Goal: Task Accomplishment & Management: Use online tool/utility

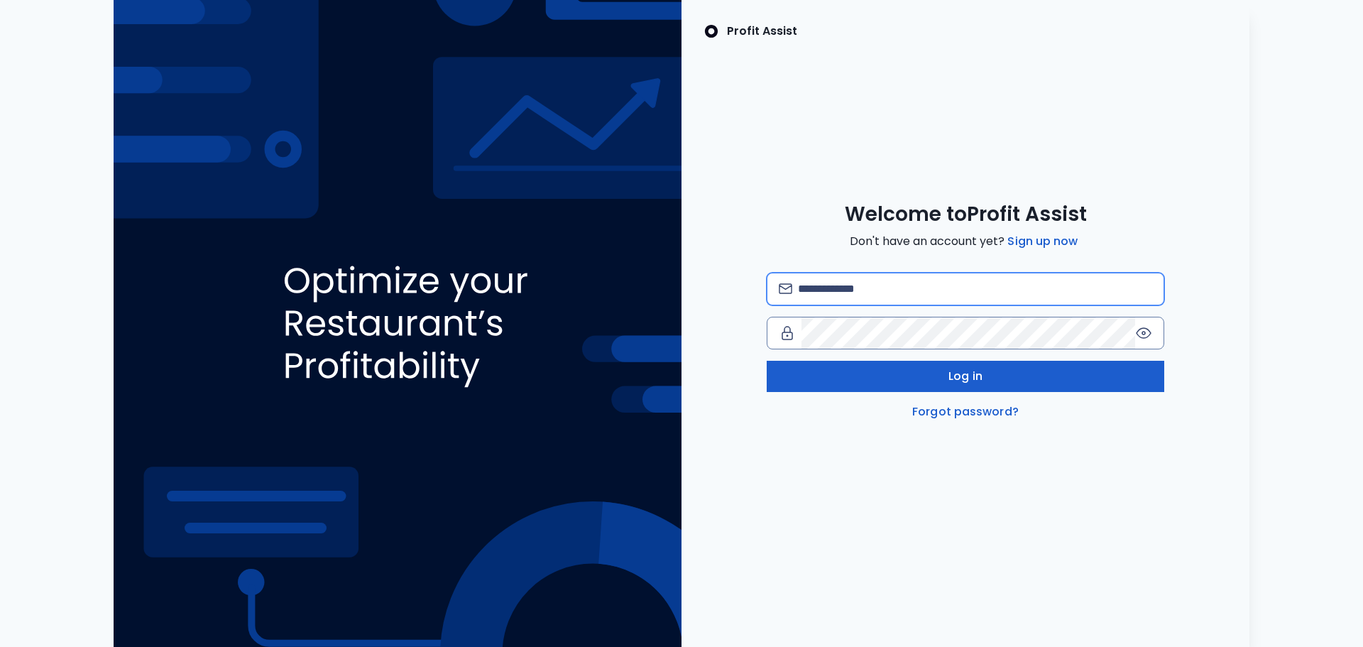
type input "**********"
click at [923, 368] on button "Log in" at bounding box center [966, 376] width 398 height 31
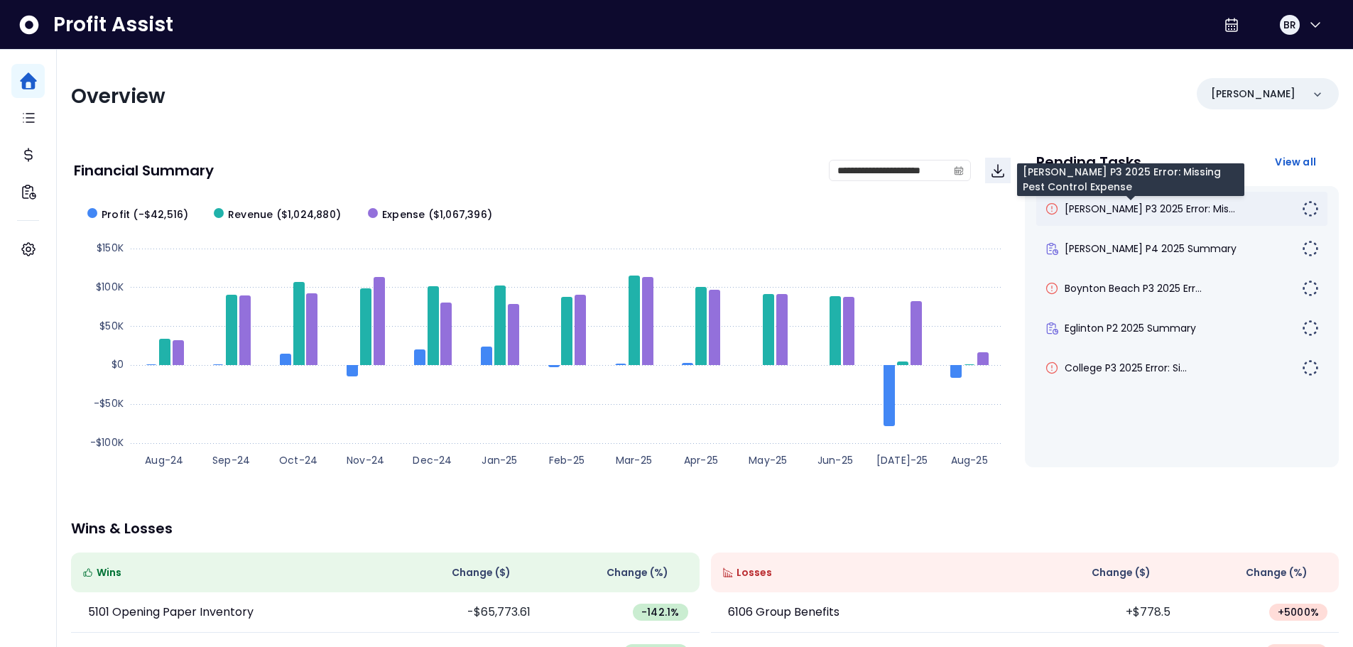
click at [1155, 212] on span "[PERSON_NAME] P3 2025 Error: Mis..." at bounding box center [1149, 209] width 170 height 14
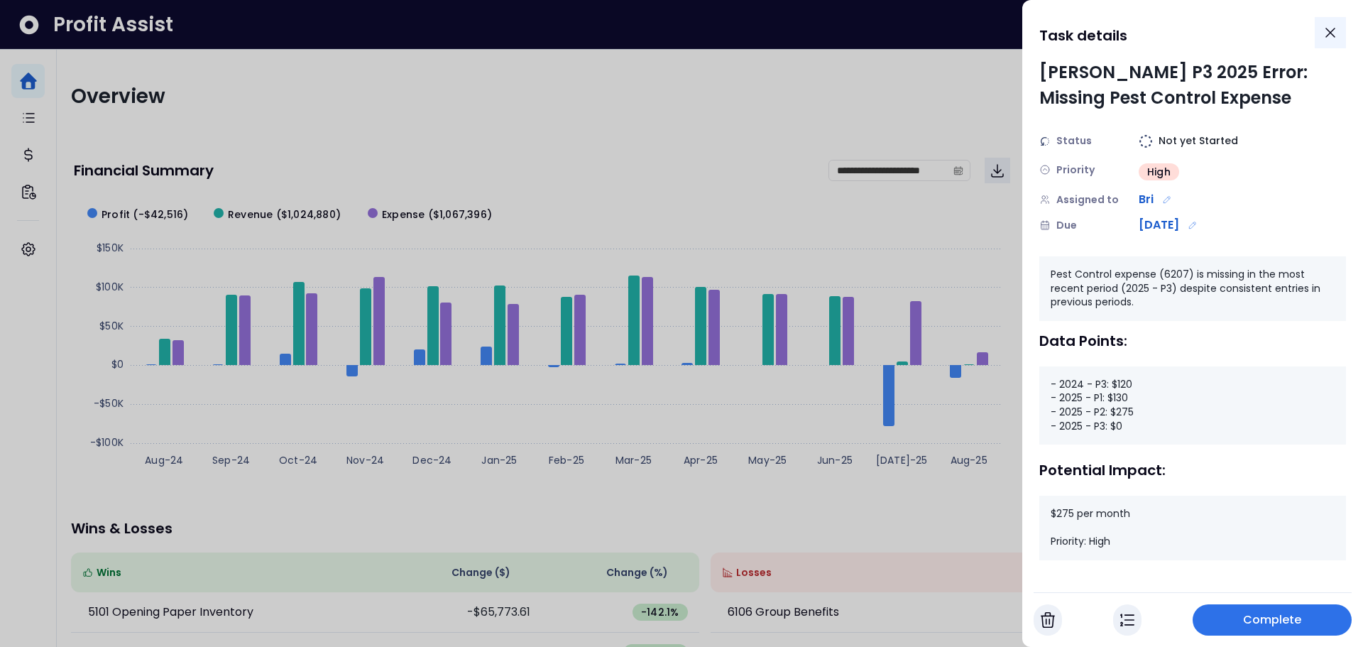
click at [1332, 41] on button "Close" at bounding box center [1330, 32] width 31 height 31
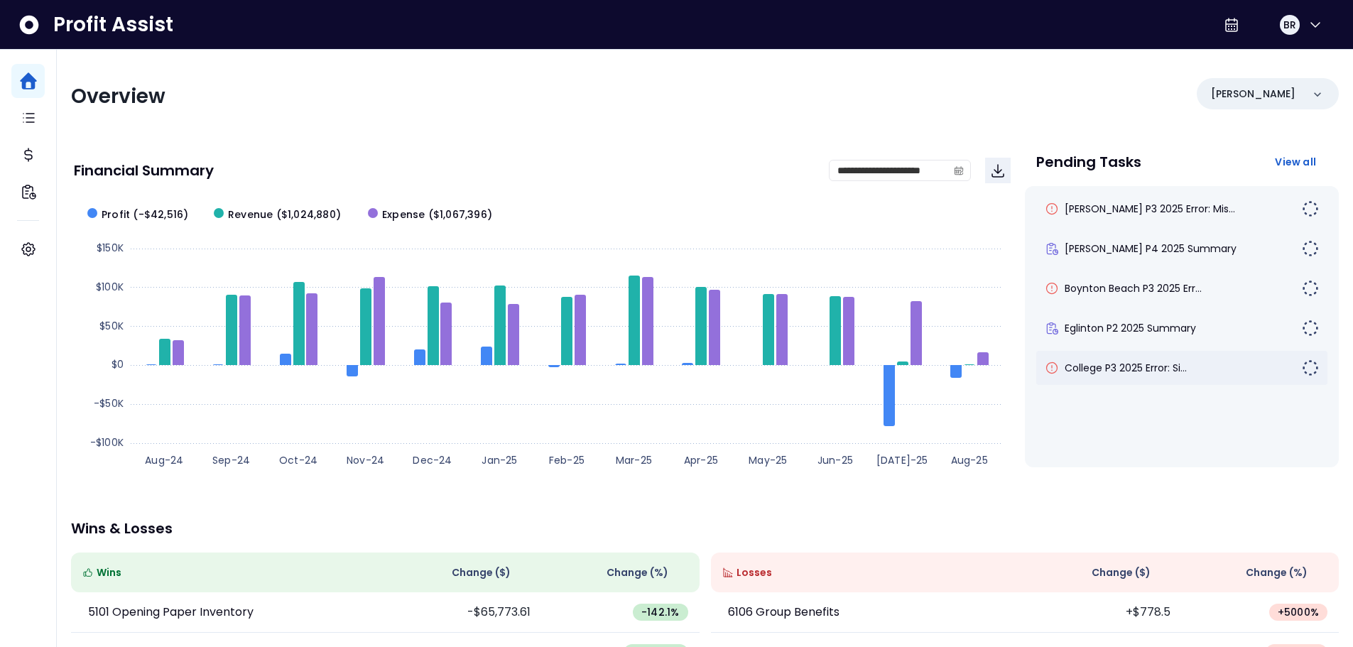
click at [1131, 374] on div "College P3 2025 Error: Si..." at bounding box center [1181, 368] width 291 height 34
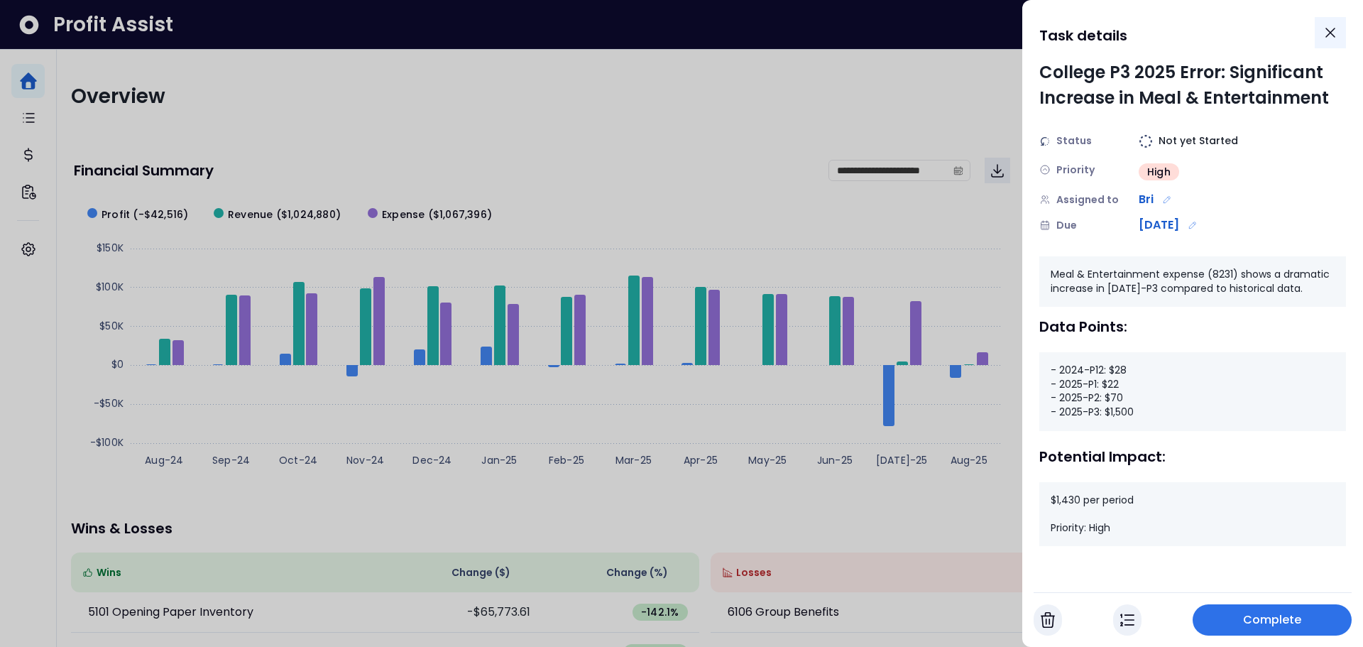
click at [1337, 34] on icon "Close" at bounding box center [1330, 32] width 17 height 17
